Goal: Book appointment/travel/reservation

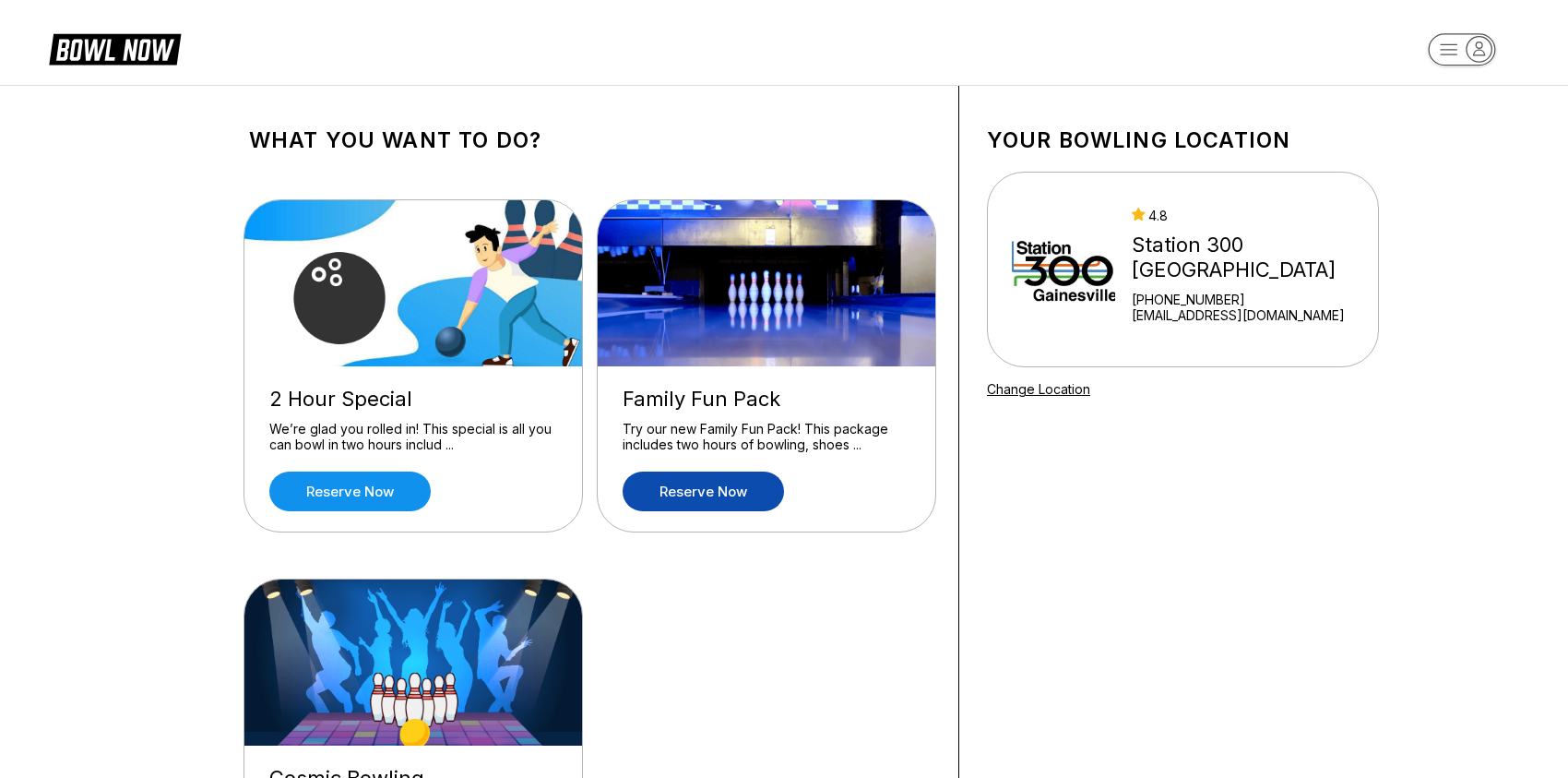
click at [706, 487] on link "Reserve now" at bounding box center [703, 491] width 161 height 40
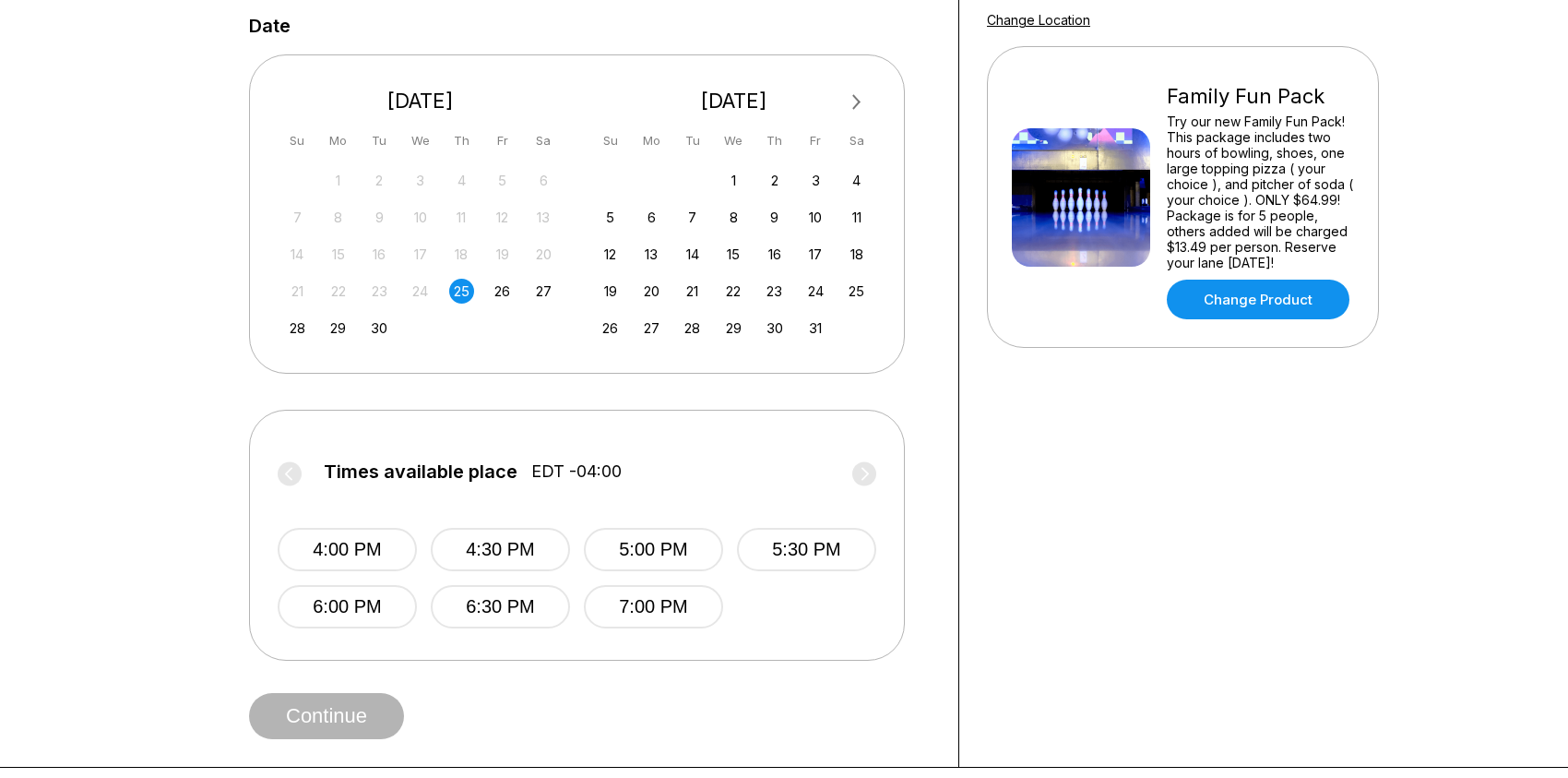
scroll to position [369, 0]
click at [731, 251] on div "15" at bounding box center [733, 254] width 25 height 25
click at [726, 220] on div "8" at bounding box center [733, 217] width 25 height 25
click at [510, 285] on div "26" at bounding box center [502, 290] width 25 height 25
click at [538, 292] on div "27" at bounding box center [543, 290] width 25 height 25
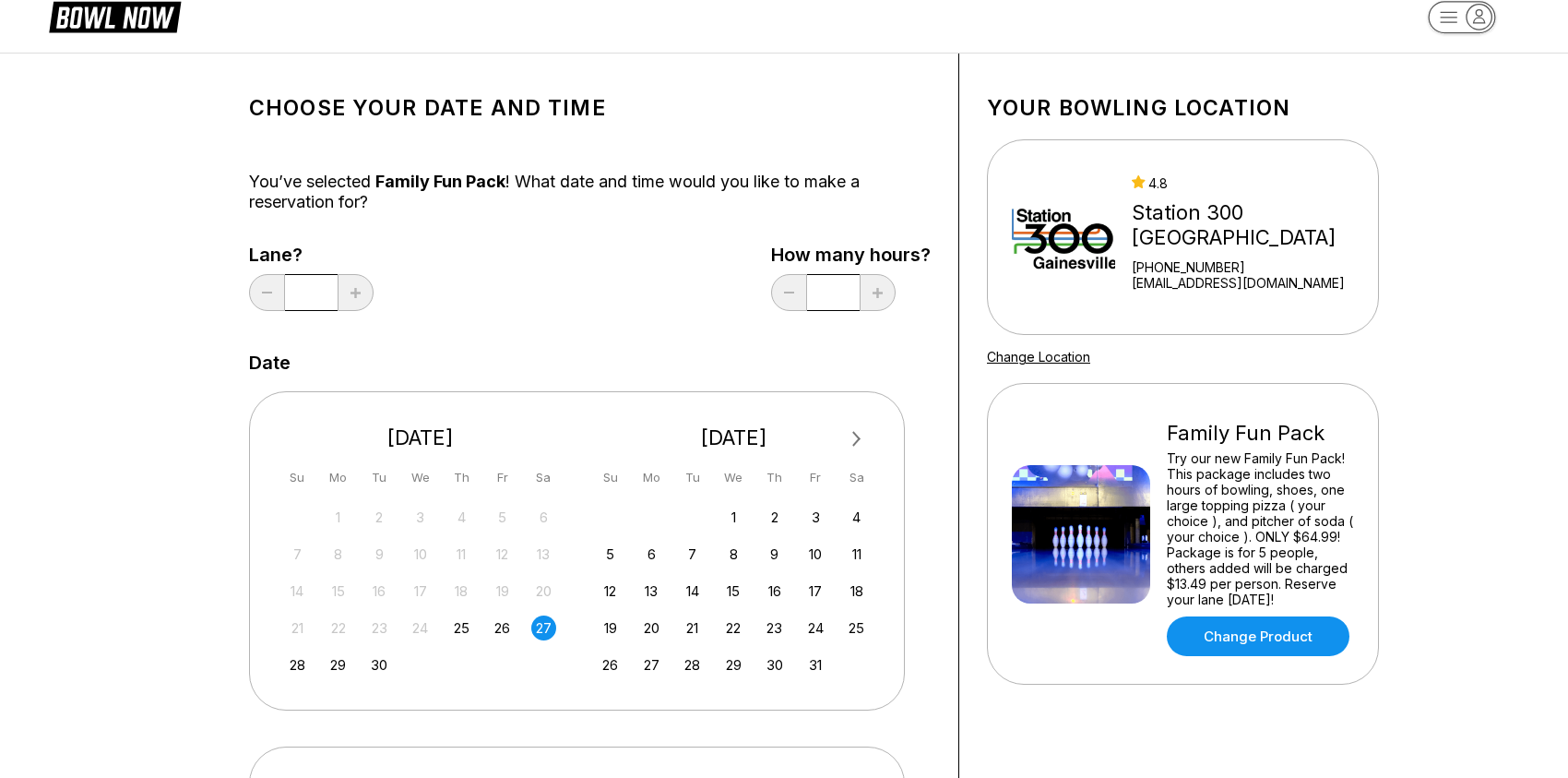
scroll to position [0, 0]
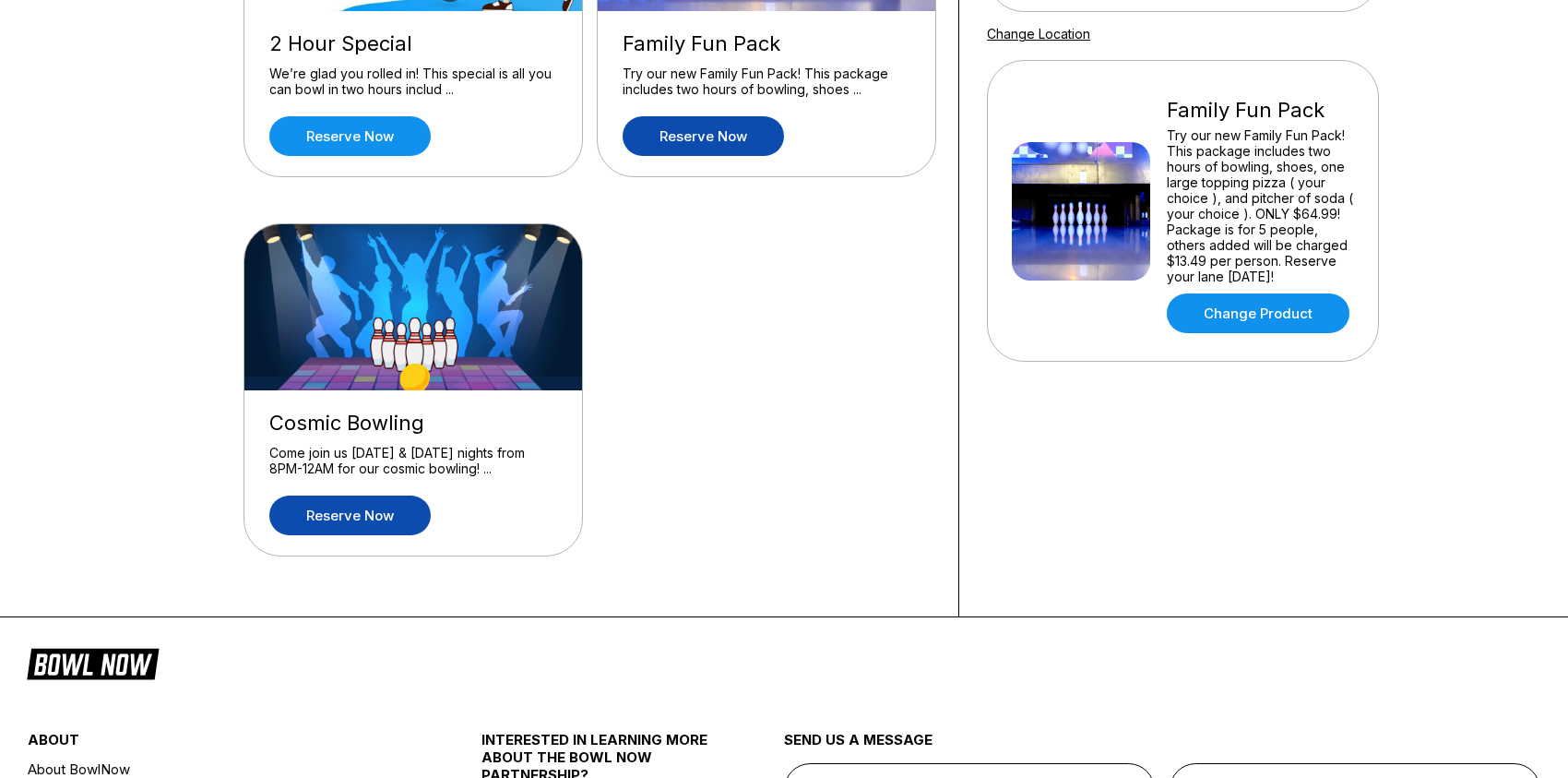
scroll to position [369, 0]
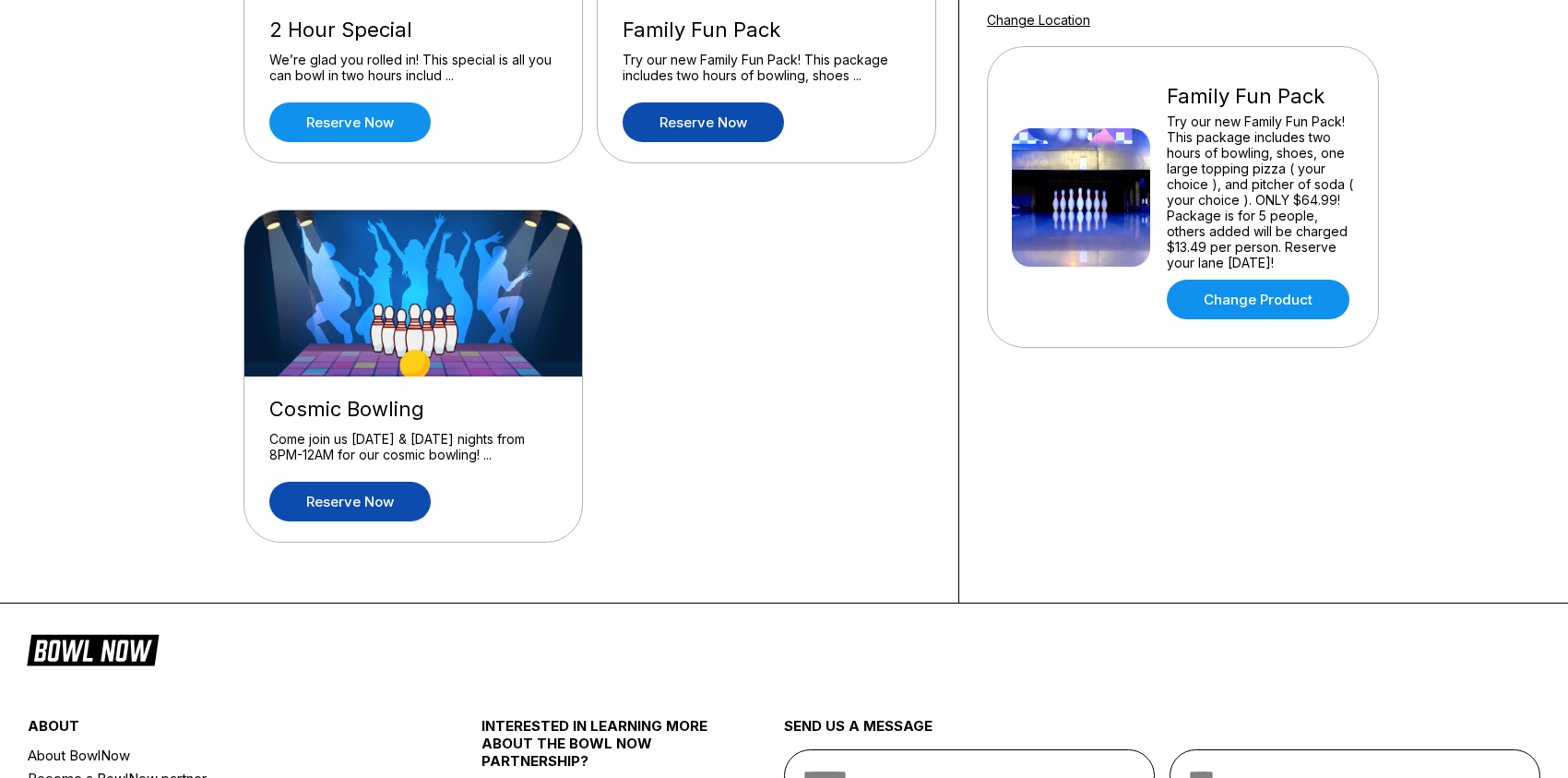
click at [323, 491] on link "Reserve now" at bounding box center [350, 501] width 161 height 40
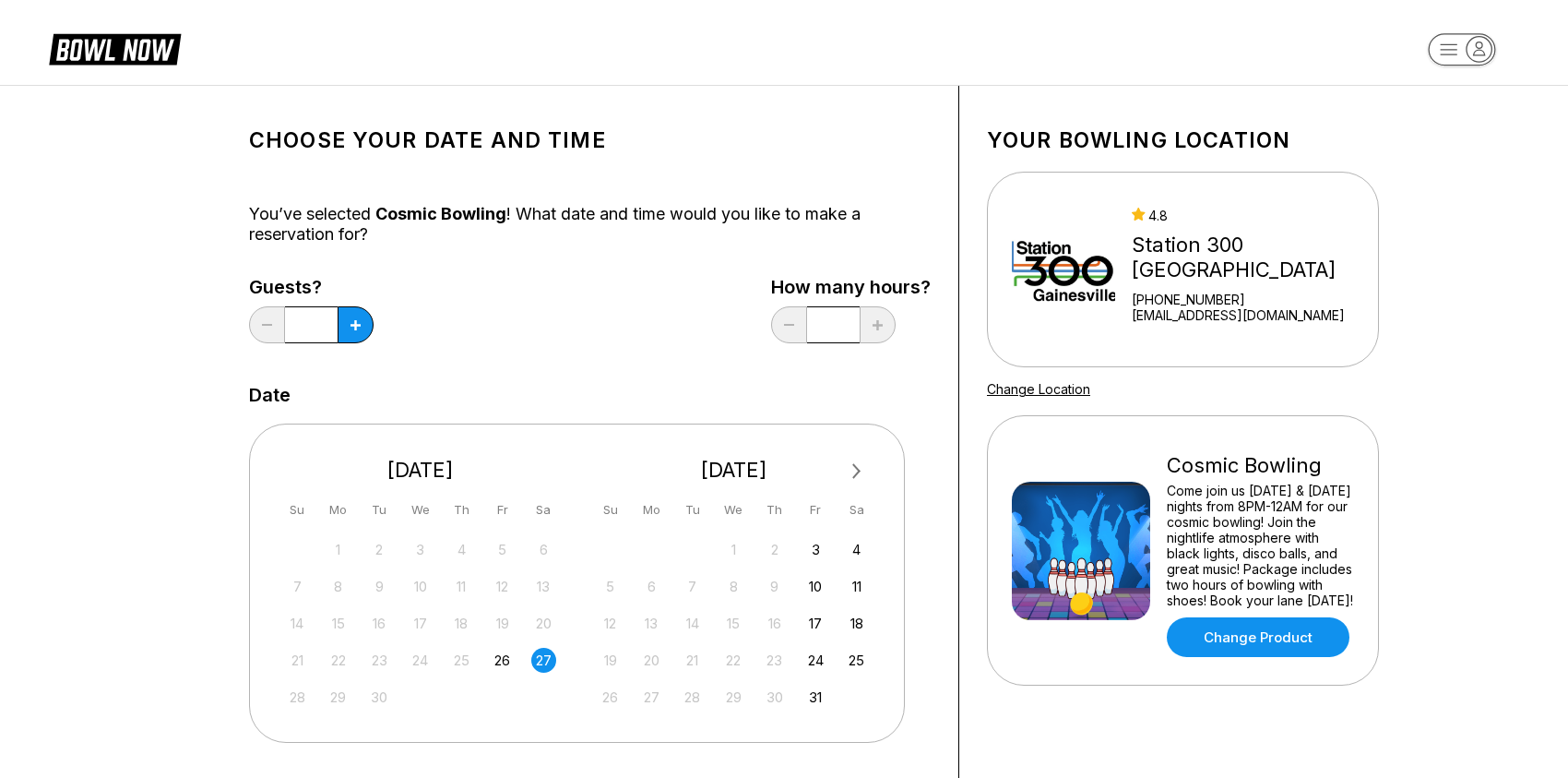
click at [543, 657] on div "27" at bounding box center [543, 659] width 25 height 25
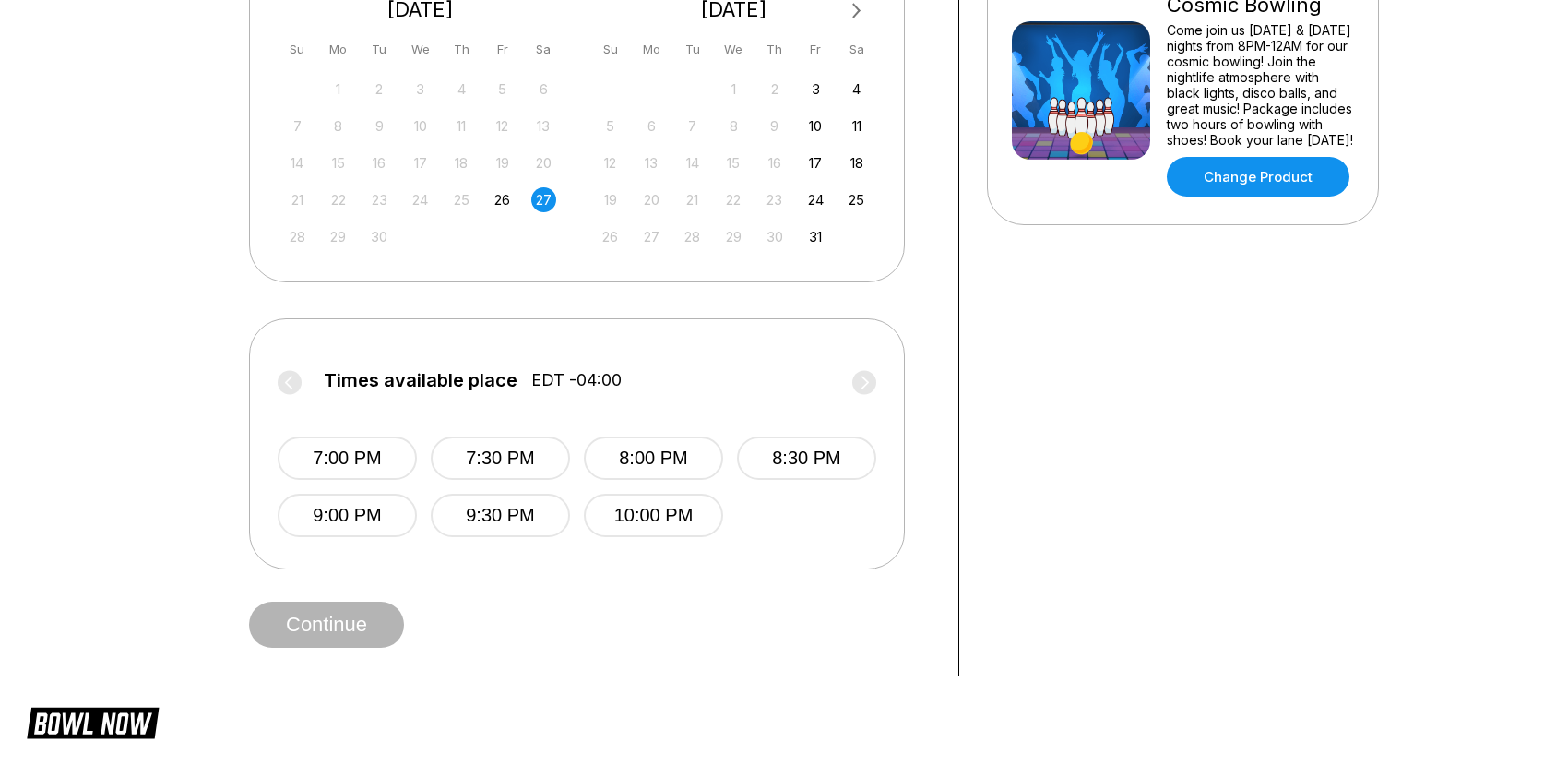
scroll to position [461, 0]
click at [636, 466] on button "8:00 PM" at bounding box center [654, 456] width 139 height 44
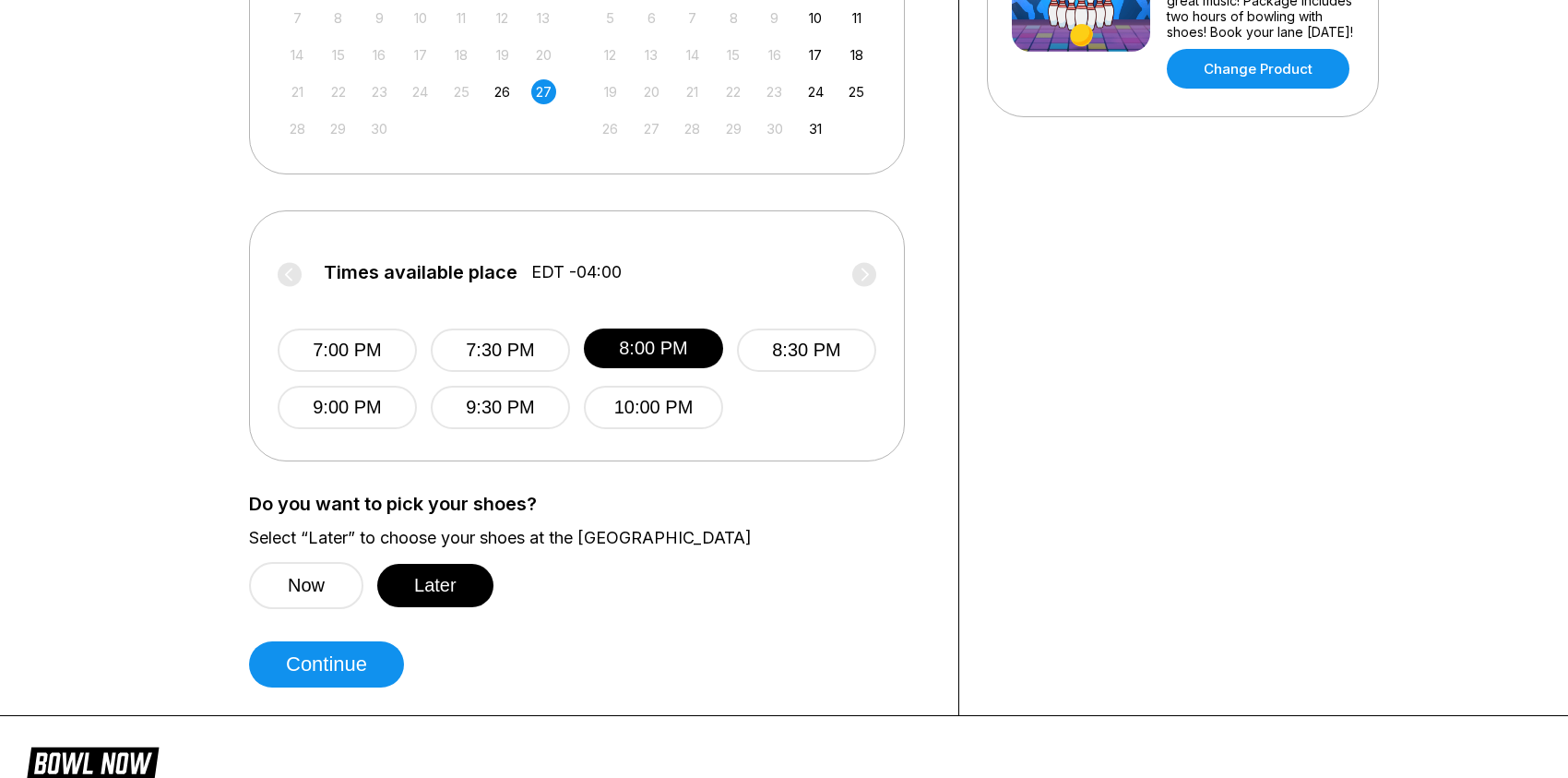
scroll to position [645, 0]
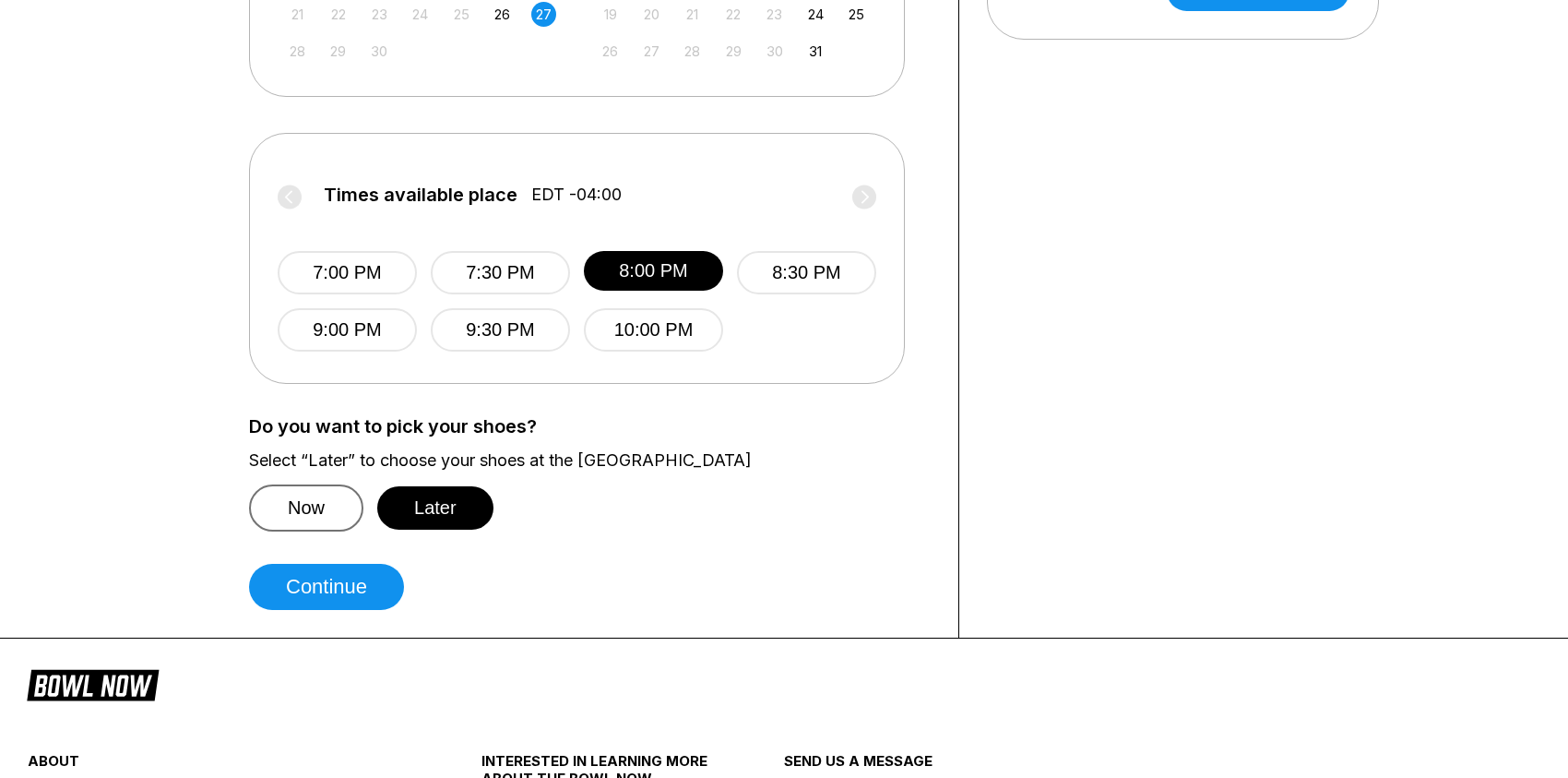
click at [334, 505] on button "Now" at bounding box center [306, 507] width 114 height 47
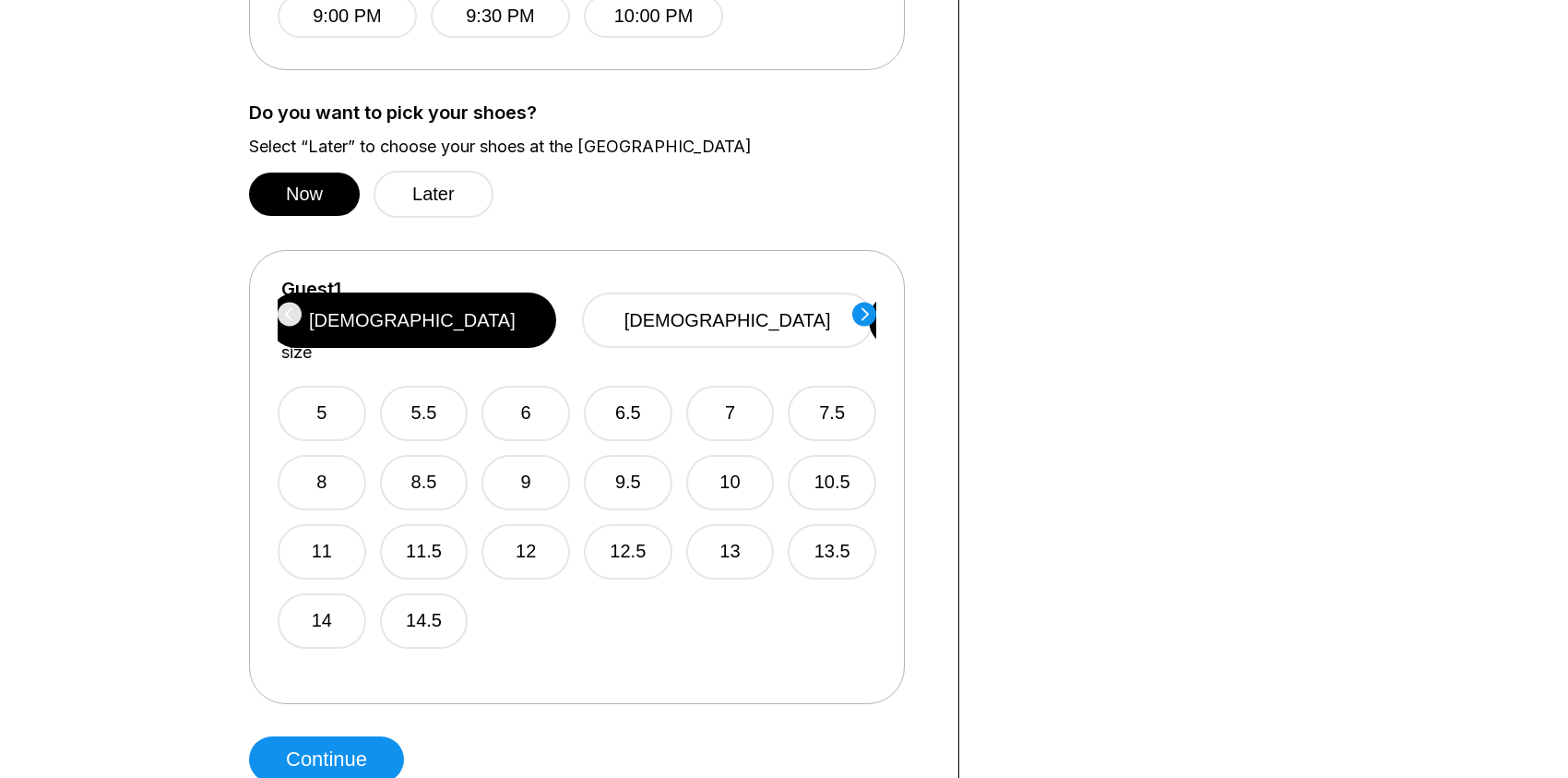
scroll to position [1014, 0]
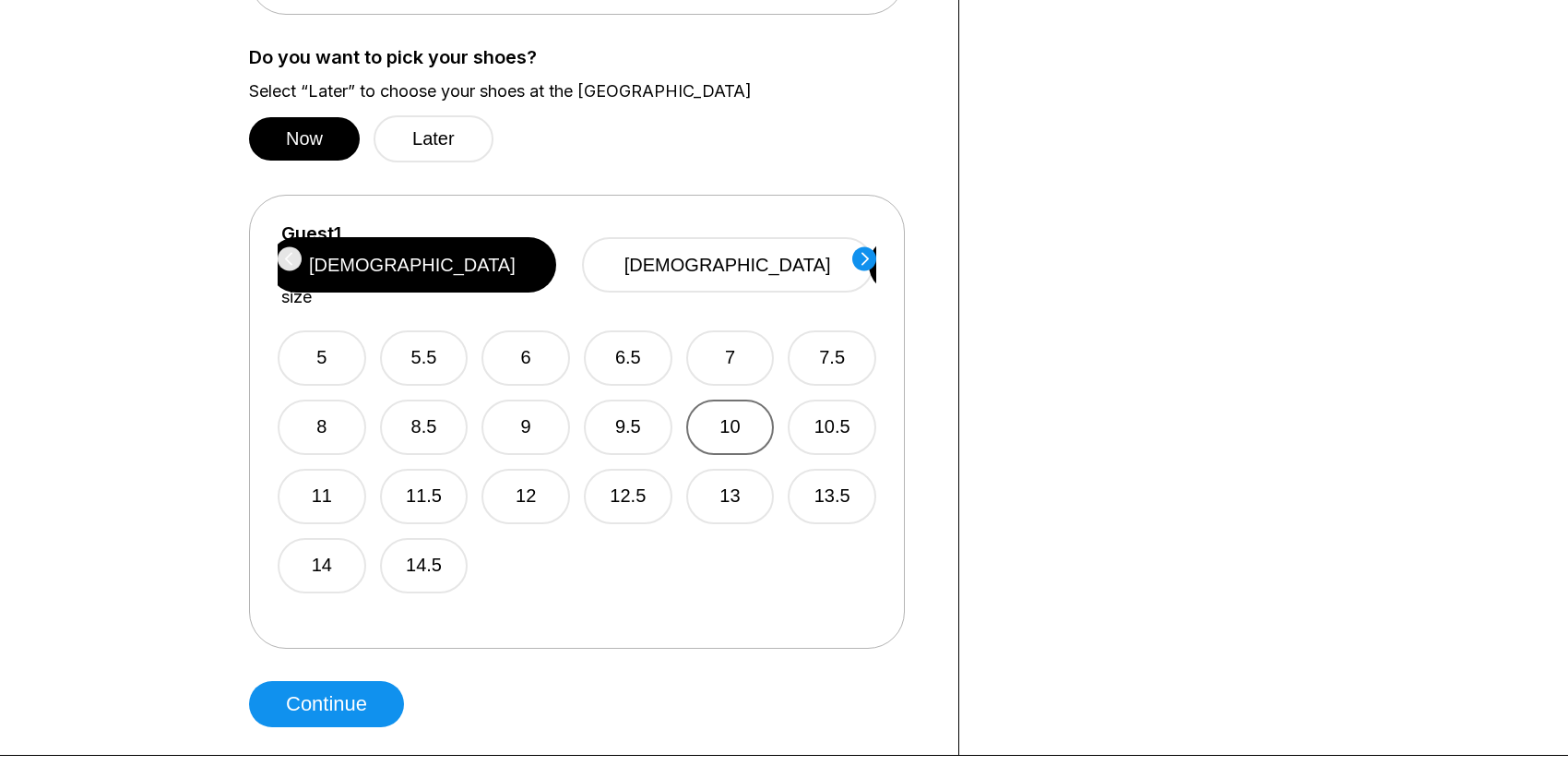
click at [730, 400] on button "10" at bounding box center [730, 427] width 88 height 56
click at [865, 255] on icon at bounding box center [865, 259] width 7 height 13
click at [758, 258] on button "[DEMOGRAPHIC_DATA]" at bounding box center [730, 265] width 291 height 56
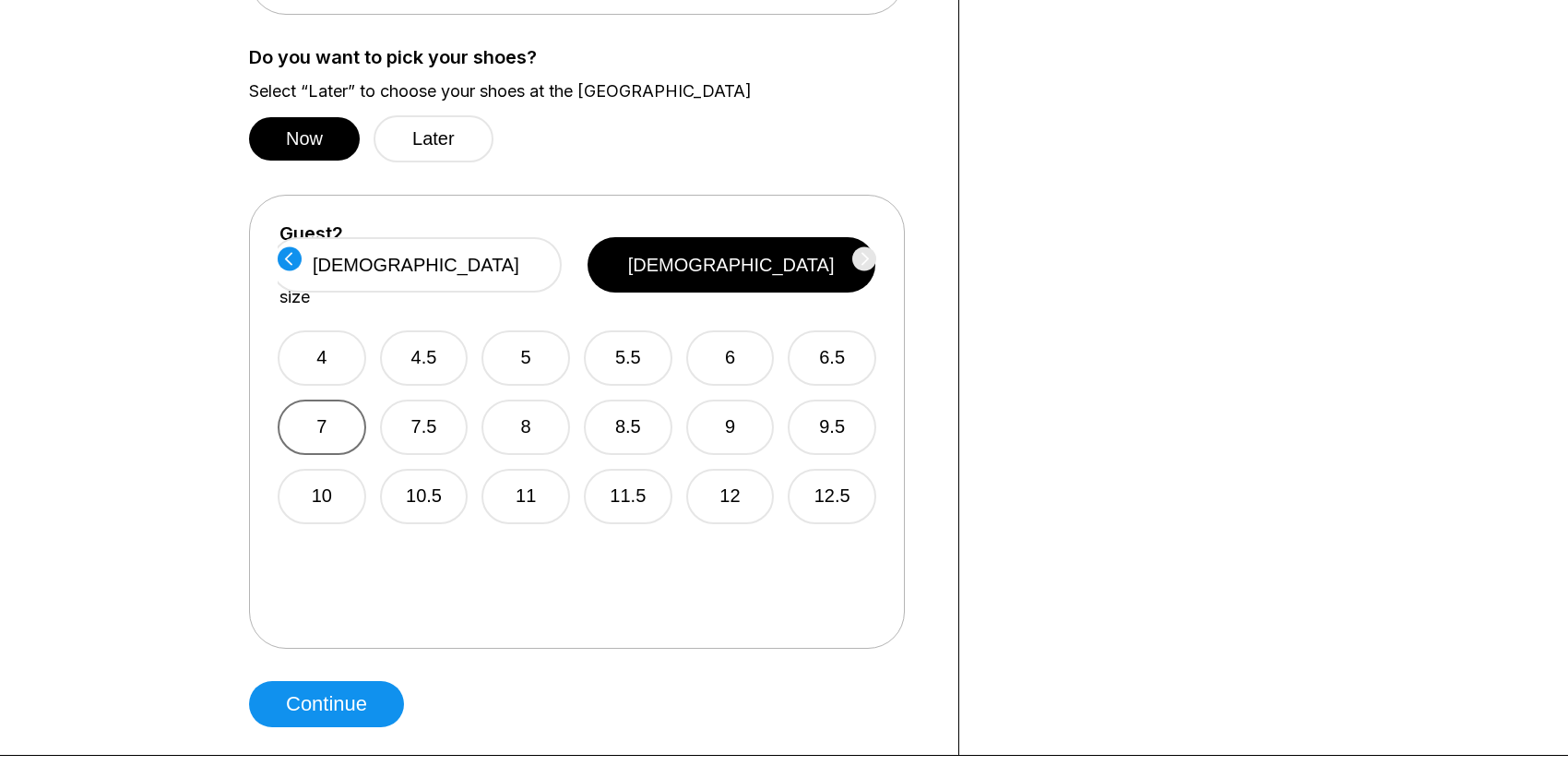
click at [337, 402] on button "7" at bounding box center [321, 427] width 88 height 56
click at [301, 705] on button "Continue" at bounding box center [326, 704] width 155 height 46
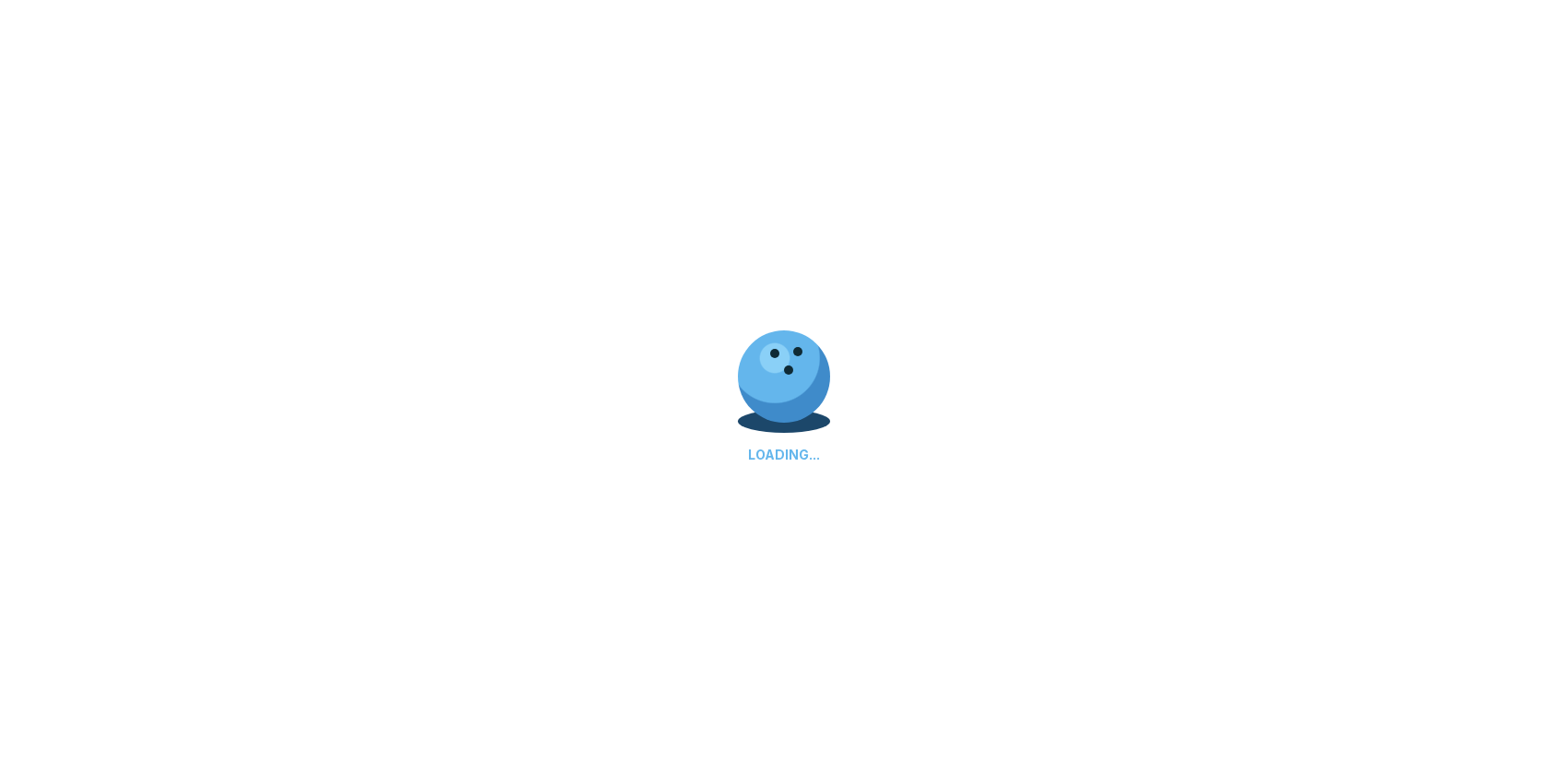
select select "**"
